Goal: Navigation & Orientation: Find specific page/section

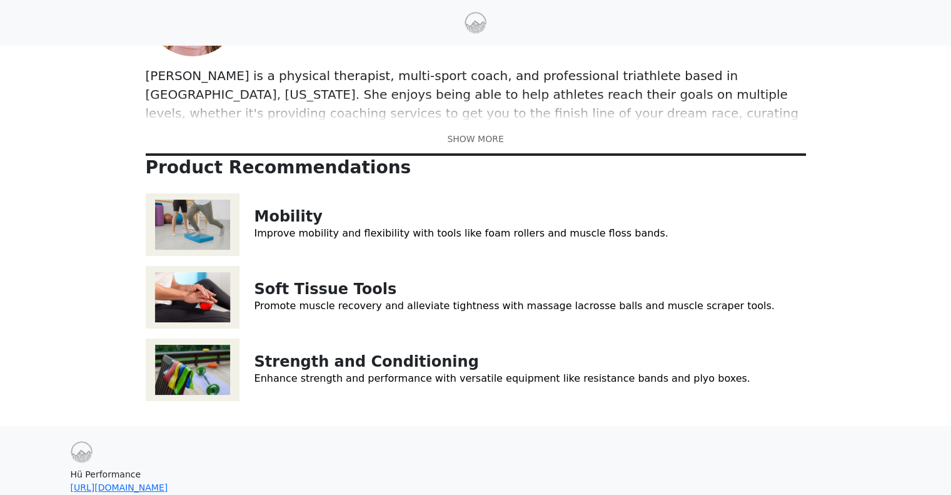
scroll to position [160, 0]
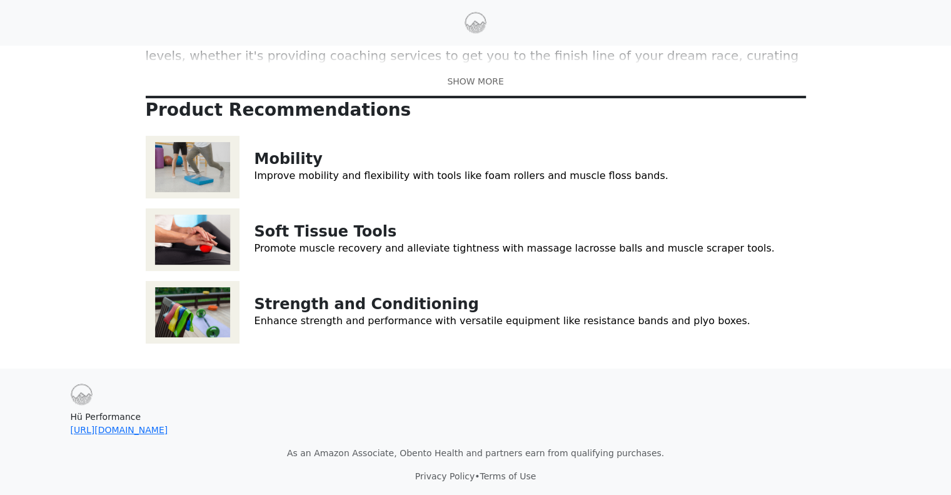
click at [215, 310] on img at bounding box center [193, 312] width 94 height 63
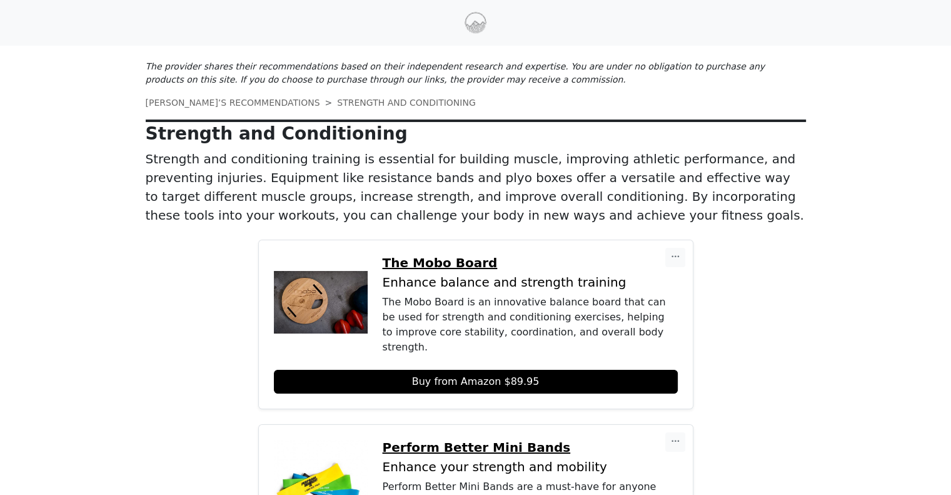
click at [186, 102] on link "[PERSON_NAME]’S RECOMMENDATIONS" at bounding box center [233, 103] width 174 height 10
